Goal: Entertainment & Leisure: Consume media (video, audio)

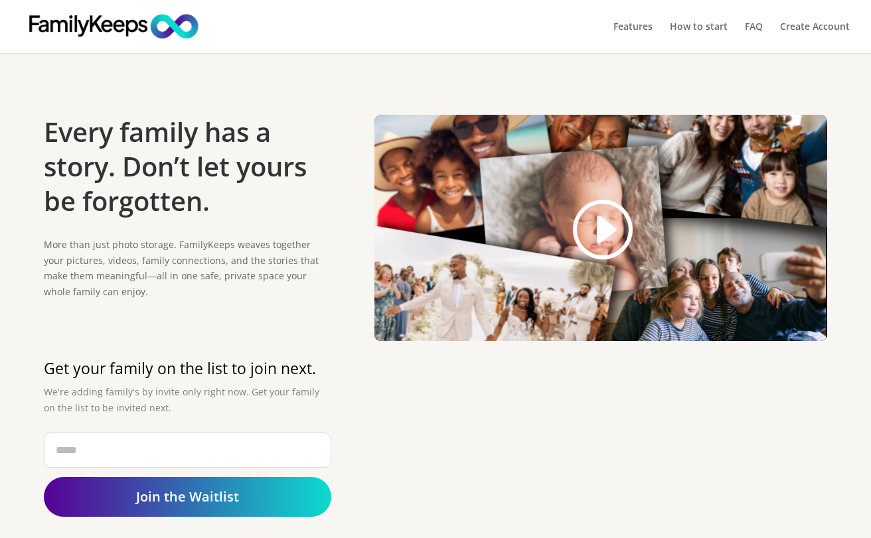
click at [597, 238] on link at bounding box center [601, 229] width 64 height 67
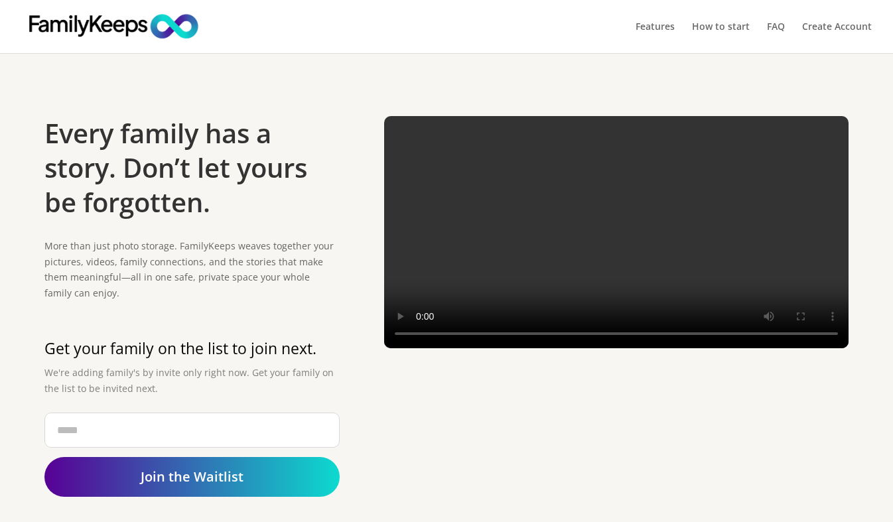
click at [611, 246] on video at bounding box center [616, 232] width 465 height 232
click at [785, 348] on video at bounding box center [616, 232] width 465 height 232
drag, startPoint x: 784, startPoint y: 334, endPoint x: 783, endPoint y: 355, distance: 20.6
click at [783, 348] on video at bounding box center [616, 232] width 465 height 232
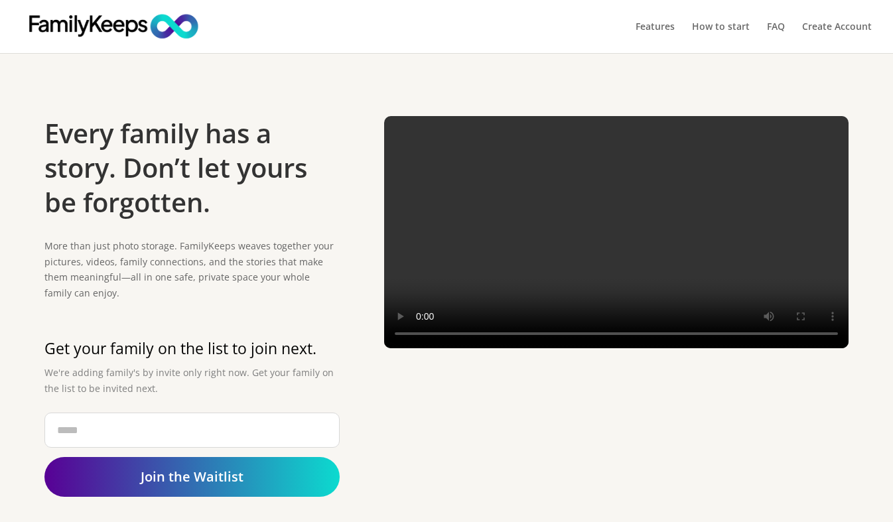
click at [784, 348] on video at bounding box center [616, 232] width 465 height 232
click at [737, 346] on video at bounding box center [616, 232] width 465 height 232
click at [627, 234] on video at bounding box center [616, 232] width 465 height 232
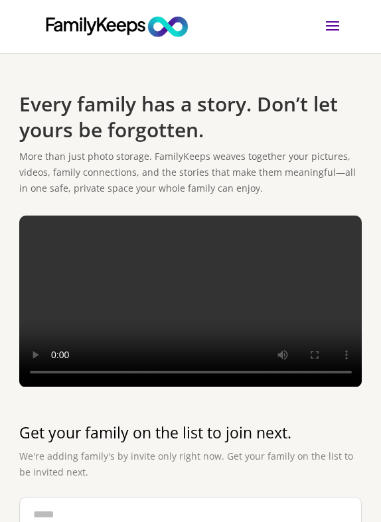
click at [192, 321] on video at bounding box center [190, 301] width 343 height 171
